Goal: Task Accomplishment & Management: Manage account settings

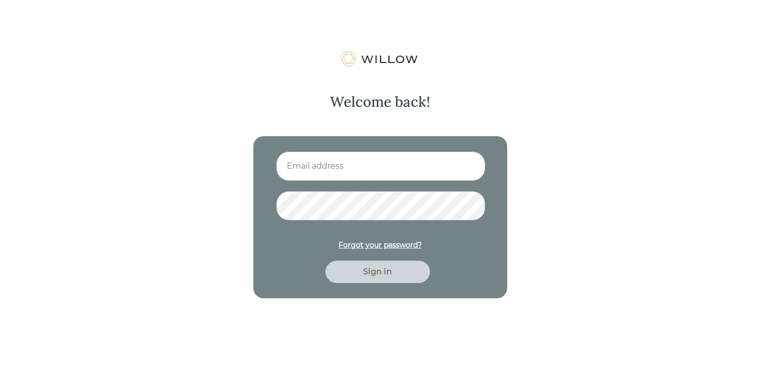
click at [357, 166] on input at bounding box center [380, 165] width 209 height 29
type input "[EMAIL_ADDRESS][DOMAIN_NAME]"
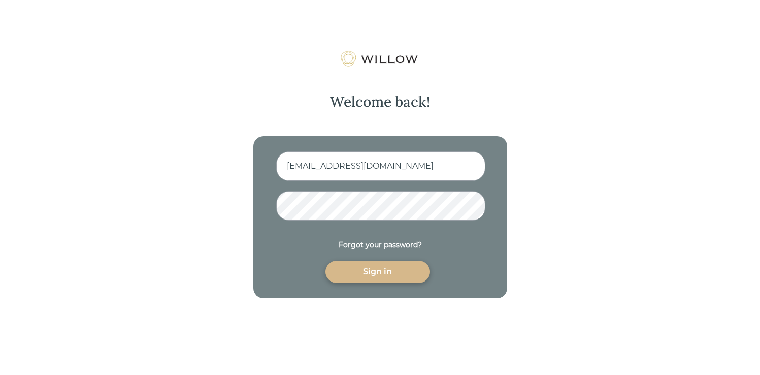
click at [368, 268] on div "Sign in" at bounding box center [377, 272] width 81 height 12
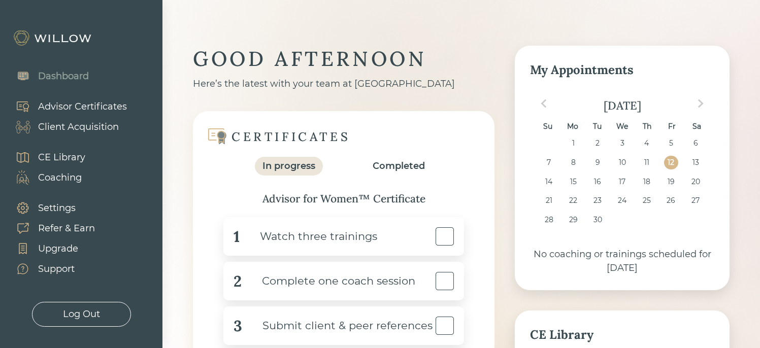
click at [110, 107] on div "Advisor Certificates" at bounding box center [82, 107] width 89 height 14
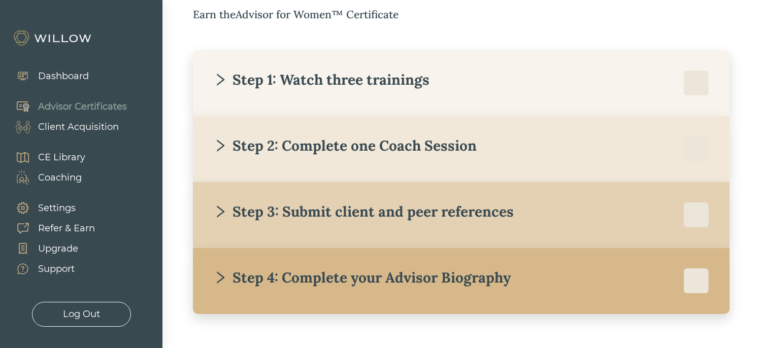
scroll to position [181, 0]
click at [248, 90] on div "Step 1: Watch three trainings" at bounding box center [461, 83] width 496 height 25
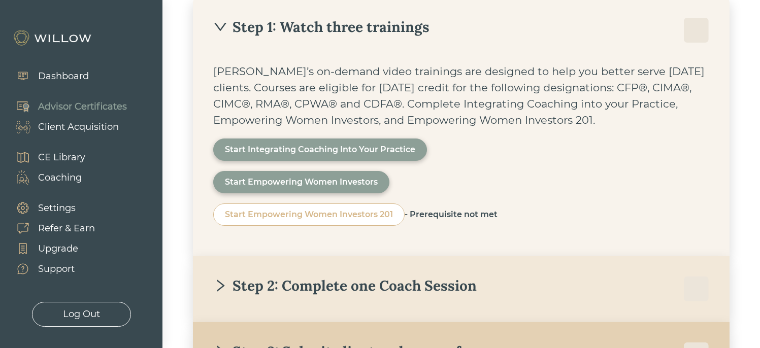
scroll to position [235, 0]
click at [259, 43] on div "Step 1: Watch three trainings [PERSON_NAME]’s on-demand video trainings are des…" at bounding box center [461, 126] width 537 height 259
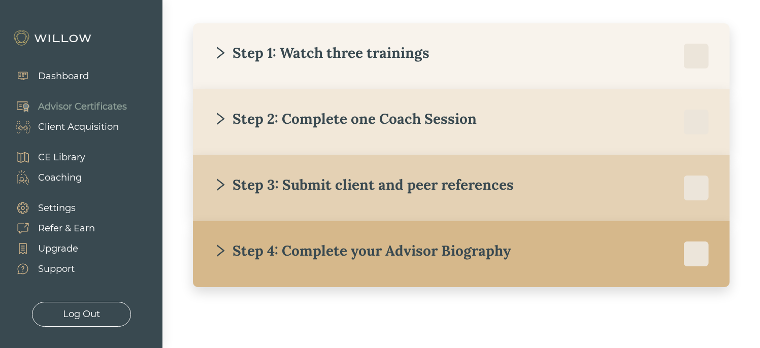
click at [270, 130] on div "Step 2: Complete one Coach Session" at bounding box center [461, 122] width 496 height 25
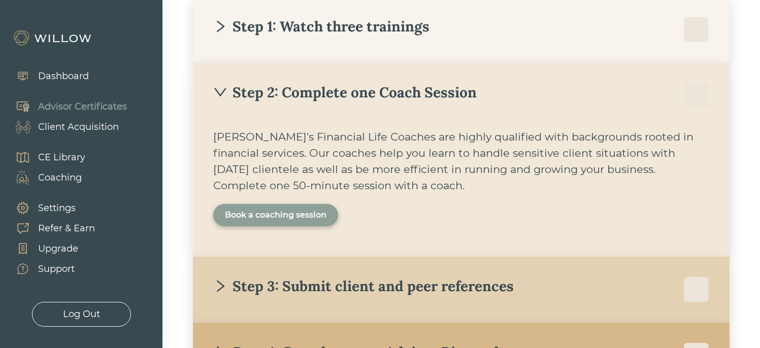
click at [266, 221] on div "Book a coaching session" at bounding box center [276, 215] width 102 height 12
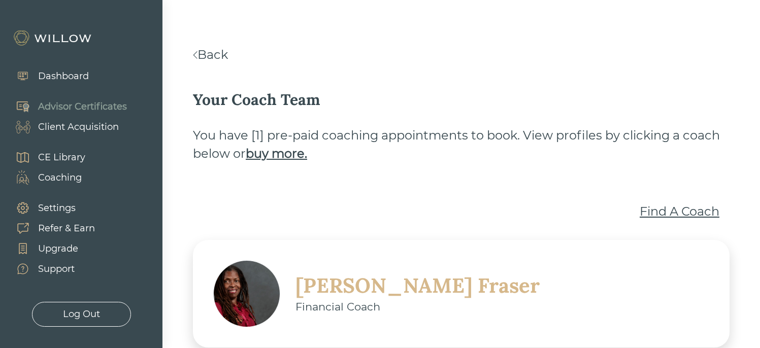
click at [673, 211] on div "Find A Coach" at bounding box center [680, 212] width 80 height 18
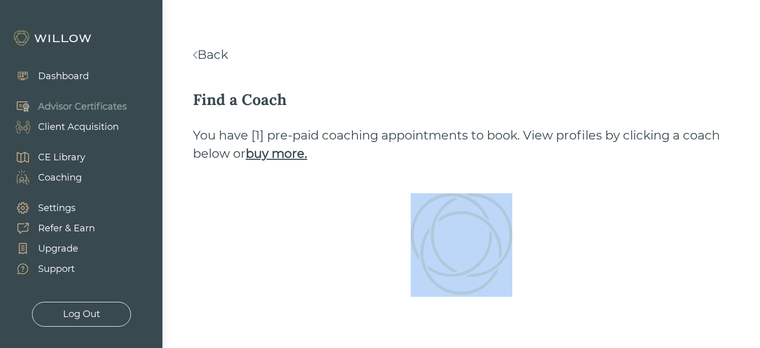
click at [673, 211] on div at bounding box center [461, 245] width 537 height 104
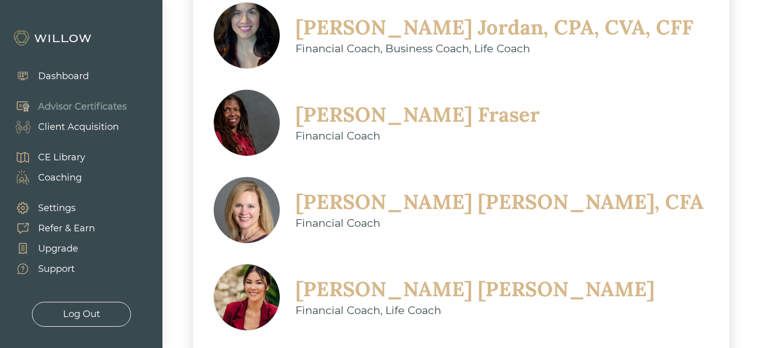
scroll to position [558, 0]
click at [419, 277] on div "Christine Sarno" at bounding box center [474, 290] width 359 height 26
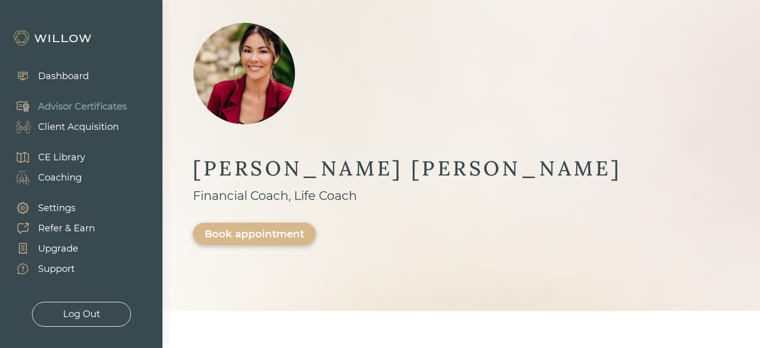
scroll to position [54, 0]
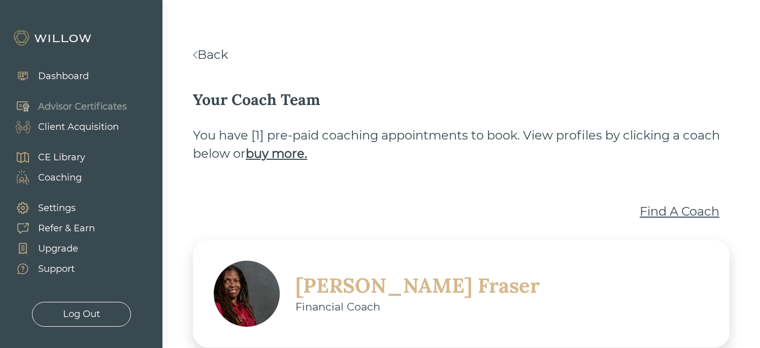
click at [205, 55] on link "Back" at bounding box center [210, 54] width 35 height 15
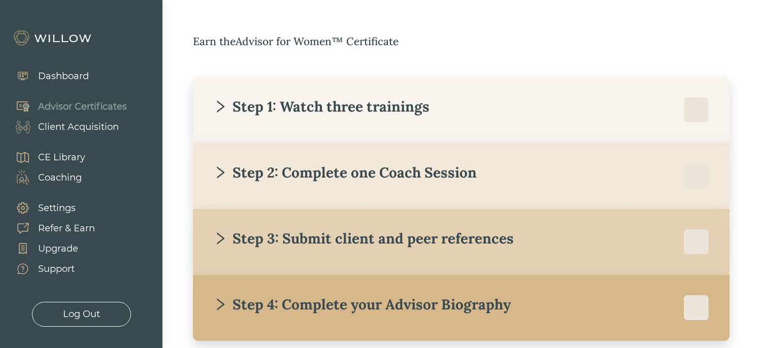
scroll to position [173, 0]
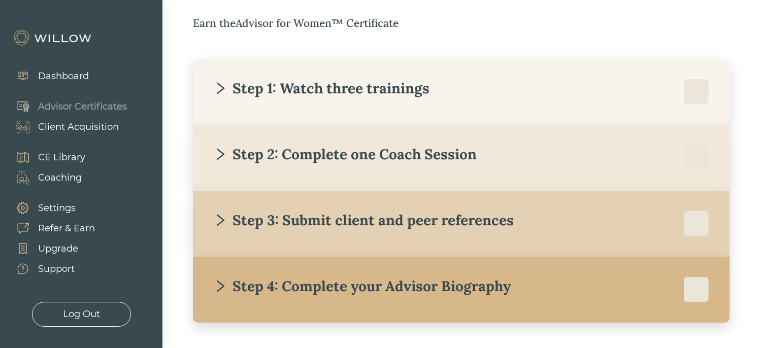
click at [311, 229] on div "Step 3: Submit client and peer references" at bounding box center [363, 220] width 301 height 18
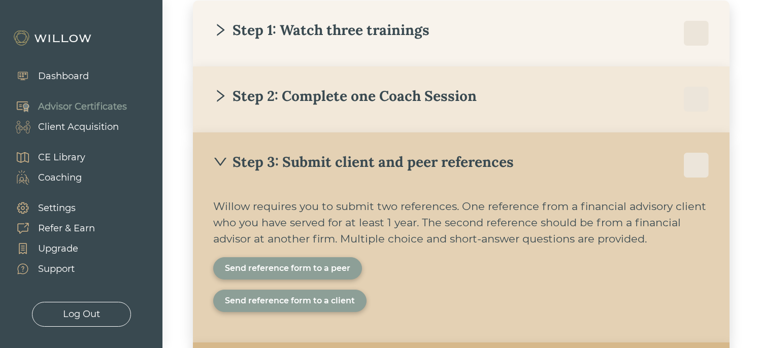
scroll to position [242, 0]
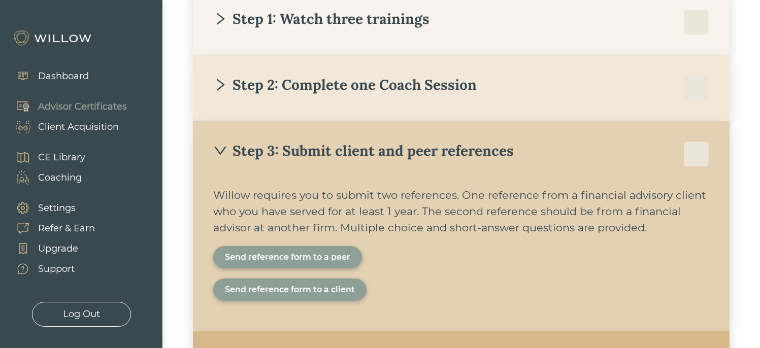
click at [261, 151] on div "Step 3: Submit client and peer references" at bounding box center [363, 151] width 301 height 18
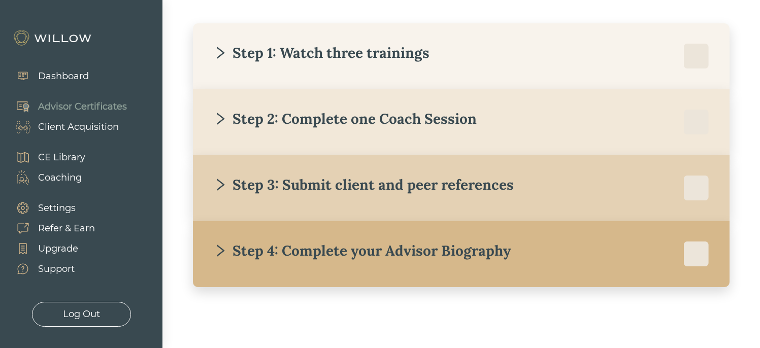
click at [81, 156] on div "CE Library" at bounding box center [61, 158] width 47 height 14
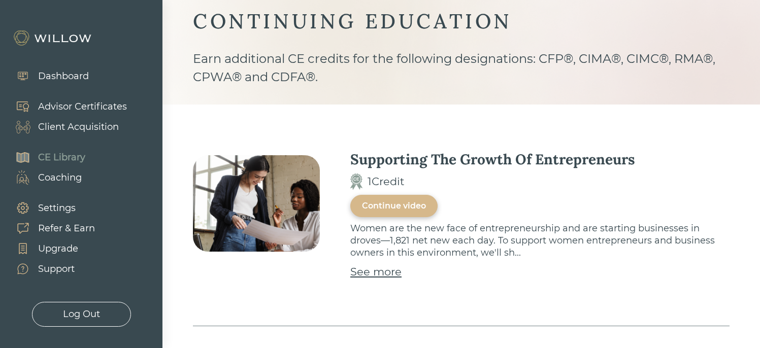
scroll to position [37, 0]
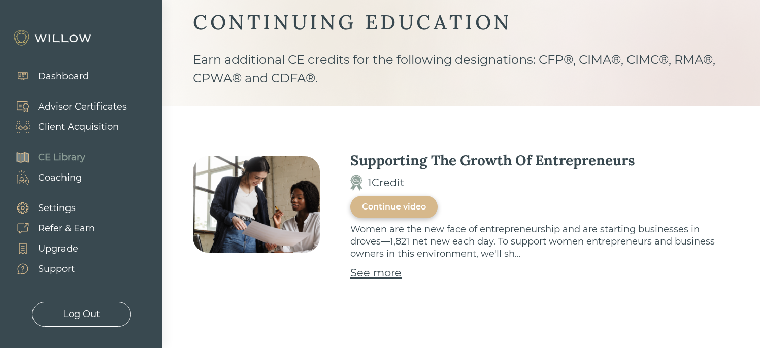
click at [97, 130] on div "Client Acquisition" at bounding box center [78, 127] width 81 height 14
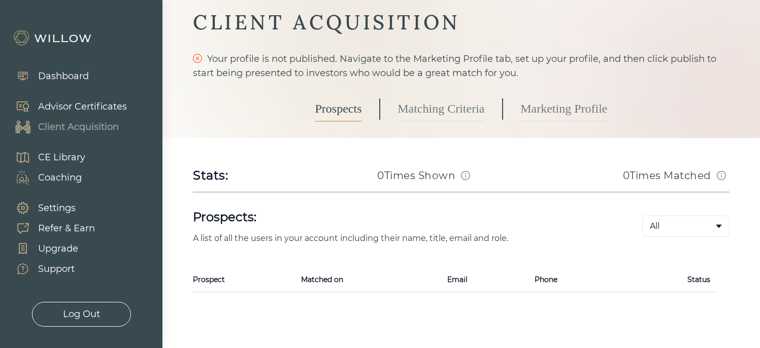
click at [425, 108] on link "Matching Criteria" at bounding box center [441, 108] width 87 height 25
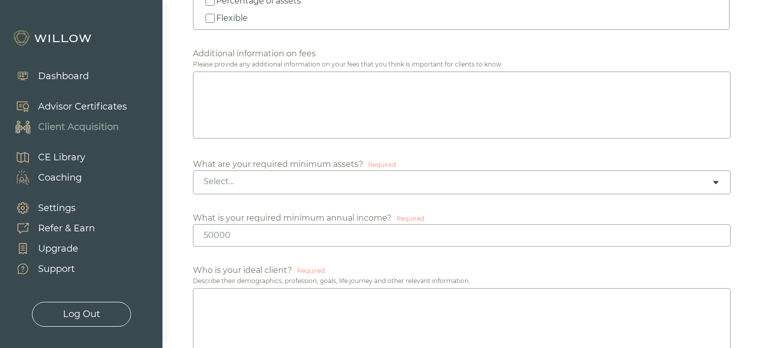
scroll to position [497, 0]
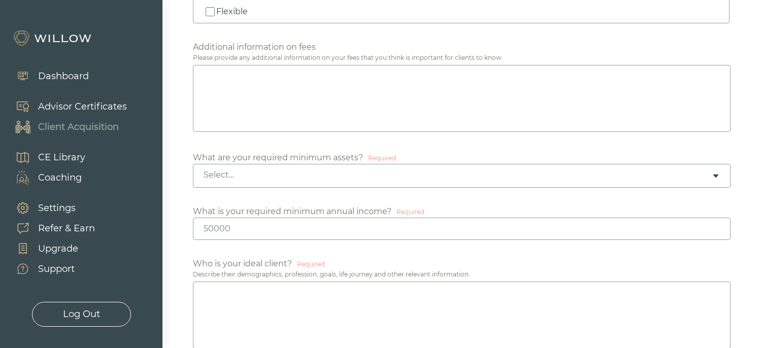
click at [357, 177] on div "Select..." at bounding box center [458, 175] width 508 height 11
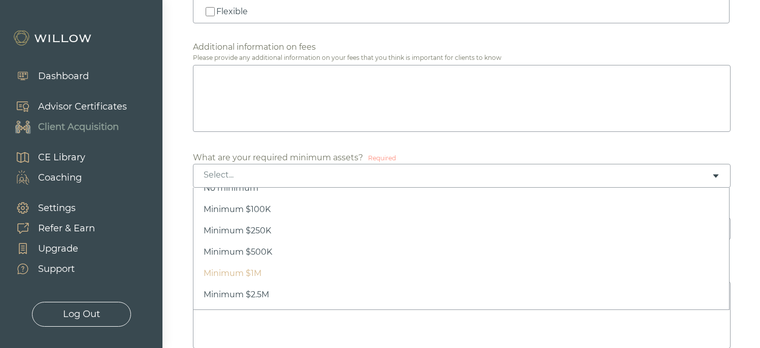
scroll to position [0, 0]
click at [356, 189] on div "No minimum Minimum $100K Minimum $250K Minimum $500K Minimum $1M Minimum $2.5M …" at bounding box center [461, 249] width 537 height 122
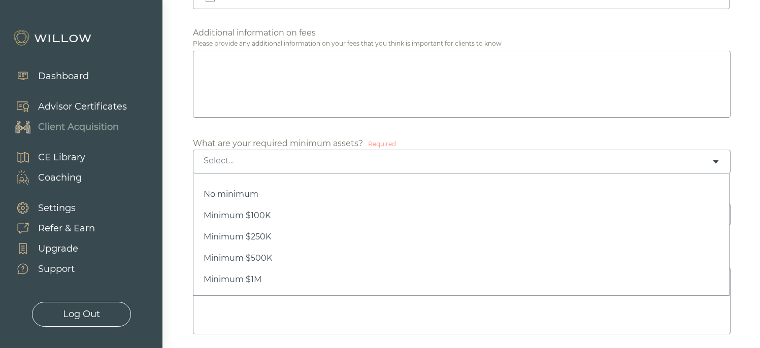
scroll to position [527, 0]
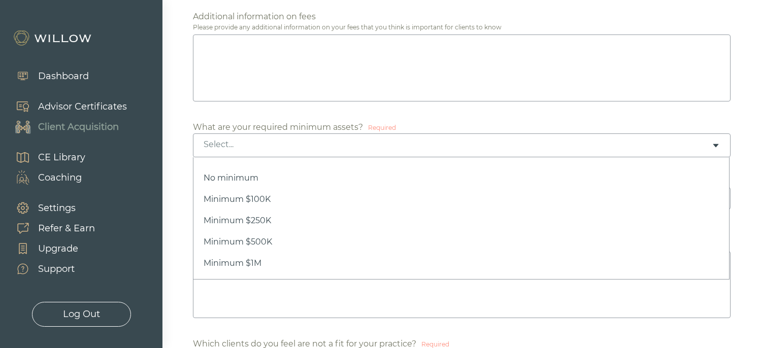
click at [231, 148] on div "Select..." at bounding box center [458, 144] width 508 height 11
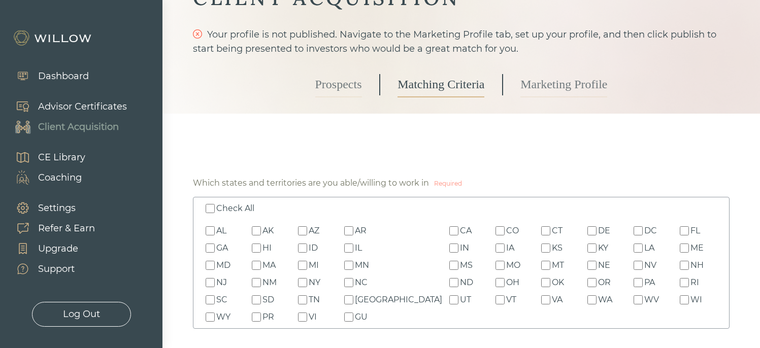
scroll to position [0, 0]
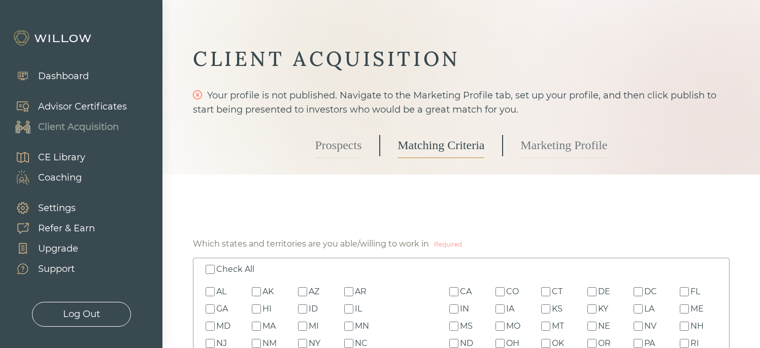
click at [101, 105] on div "Advisor Certificates" at bounding box center [82, 107] width 89 height 14
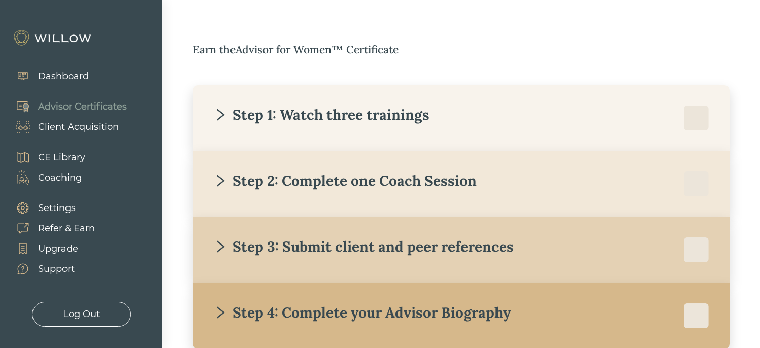
scroll to position [157, 0]
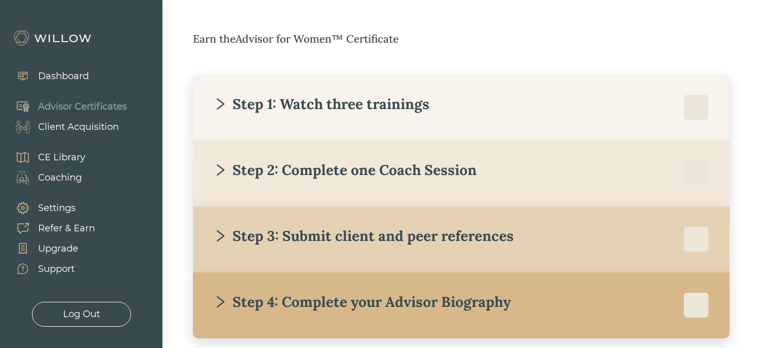
click at [85, 120] on div "Client Acquisition" at bounding box center [78, 127] width 81 height 14
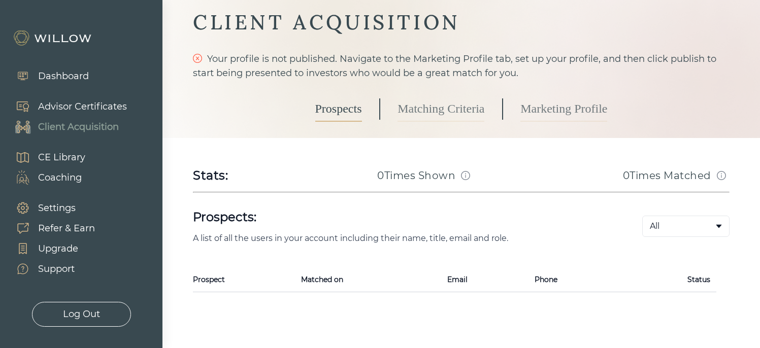
scroll to position [62, 0]
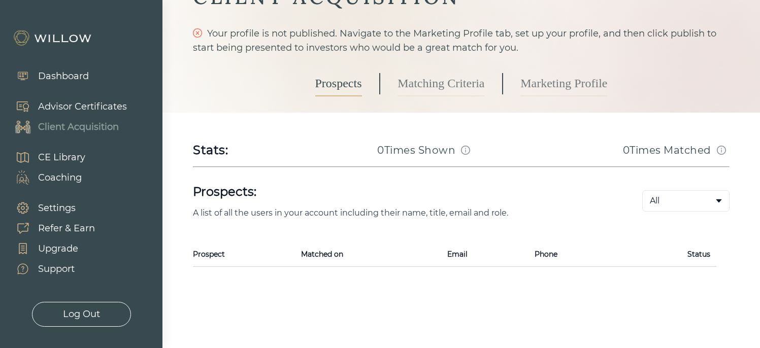
click at [438, 91] on link "Matching Criteria" at bounding box center [441, 83] width 87 height 25
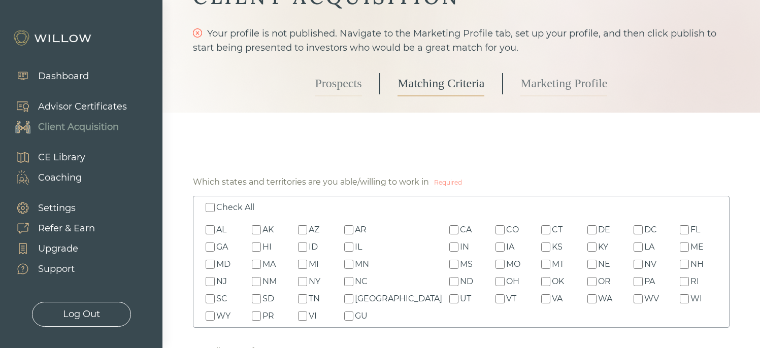
click at [525, 82] on link "Marketing Profile" at bounding box center [563, 83] width 87 height 25
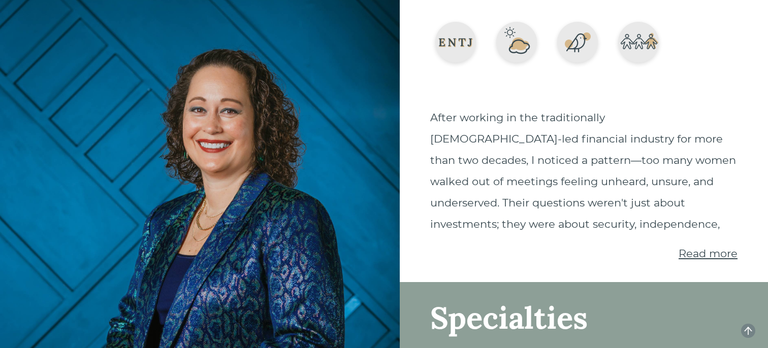
scroll to position [90, 0]
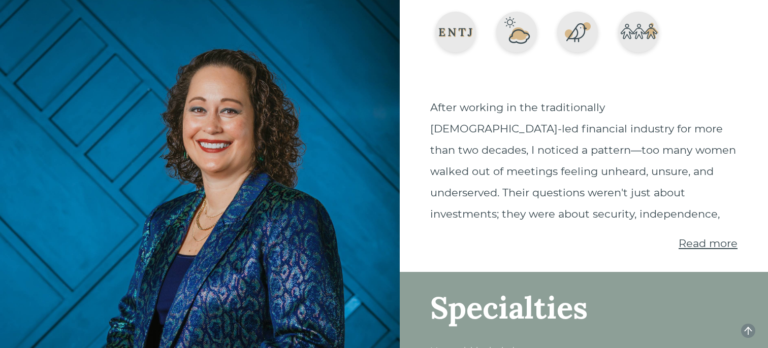
click at [697, 244] on span "Read more" at bounding box center [707, 243] width 59 height 13
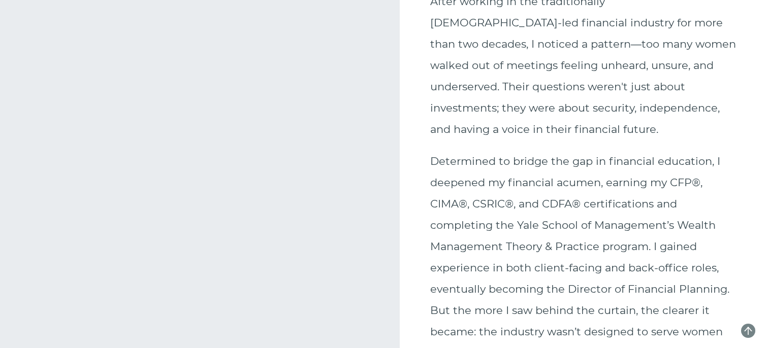
scroll to position [0, 0]
